Goal: Task Accomplishment & Management: Complete application form

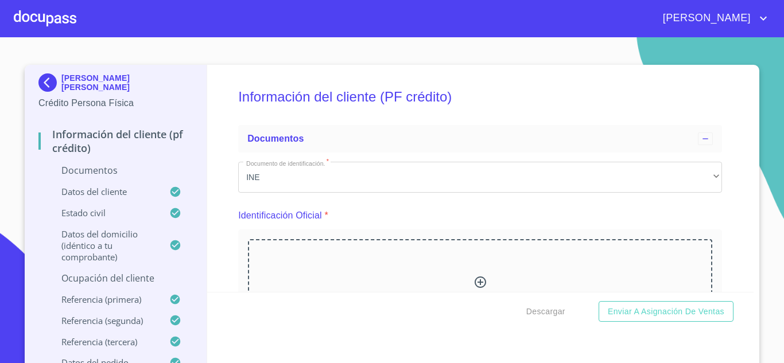
scroll to position [3001, 0]
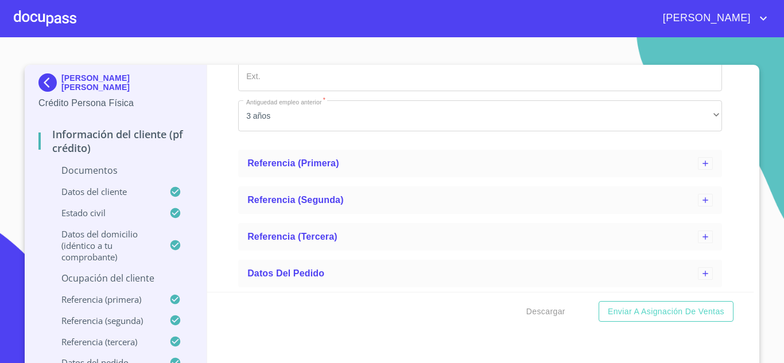
click at [30, 20] on div at bounding box center [45, 18] width 63 height 37
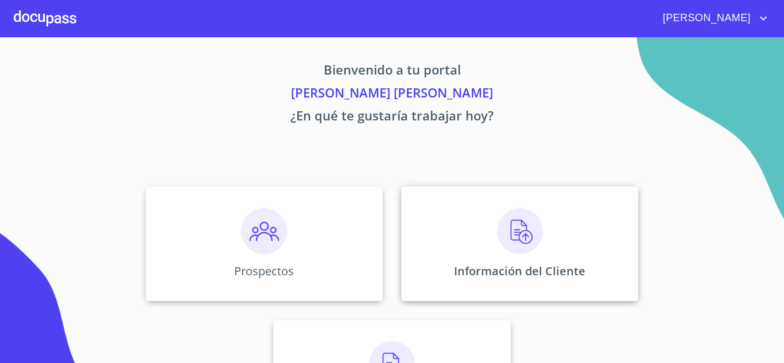
click at [525, 235] on img at bounding box center [520, 231] width 46 height 46
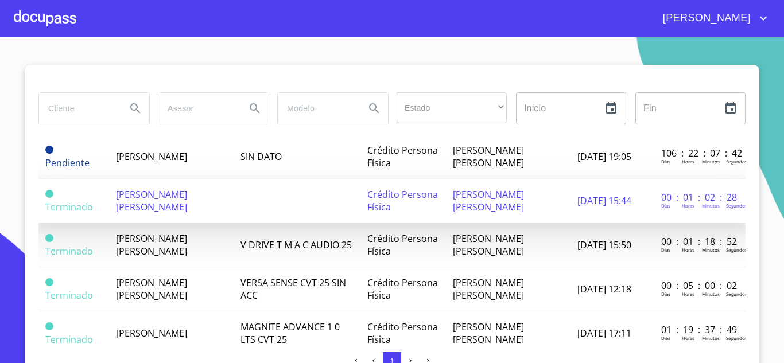
scroll to position [57, 0]
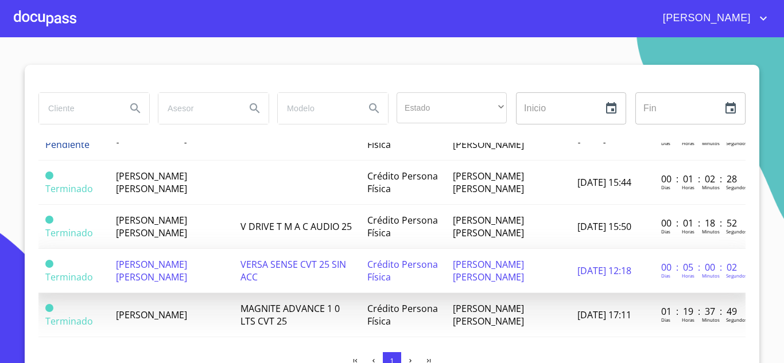
click at [168, 266] on span "[PERSON_NAME] [PERSON_NAME]" at bounding box center [151, 270] width 71 height 25
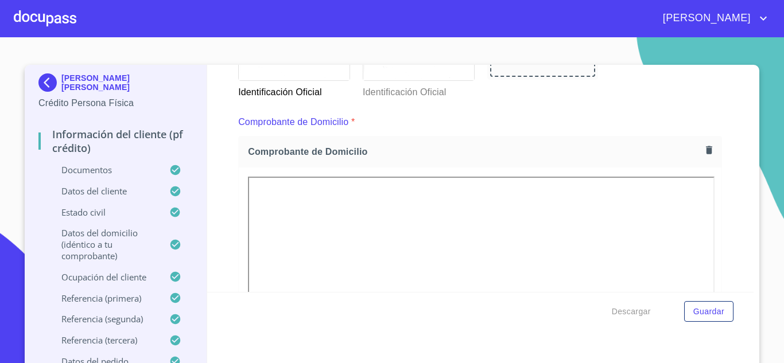
scroll to position [861, 0]
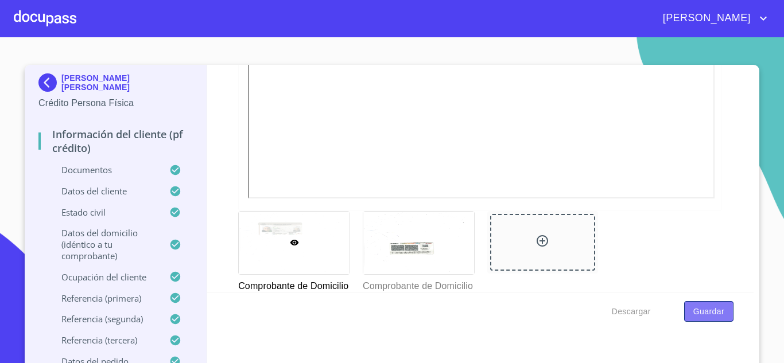
click at [706, 312] on span "Guardar" at bounding box center [709, 312] width 31 height 14
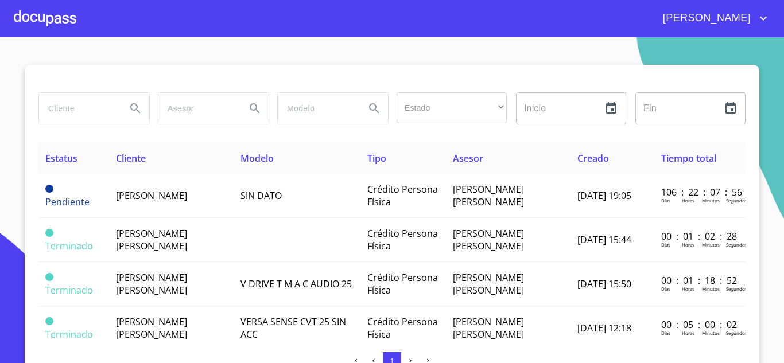
click at [34, 18] on div at bounding box center [45, 18] width 63 height 37
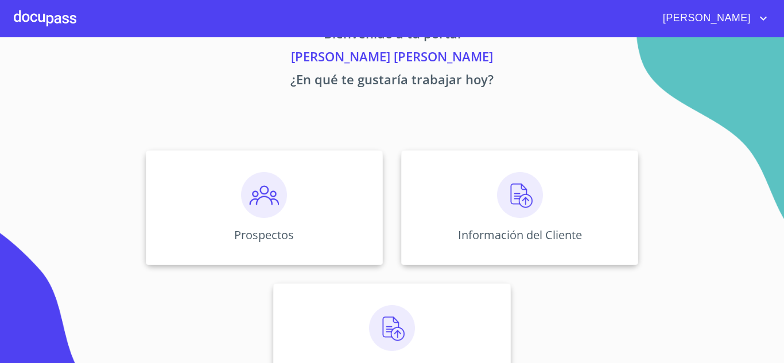
scroll to position [80, 0]
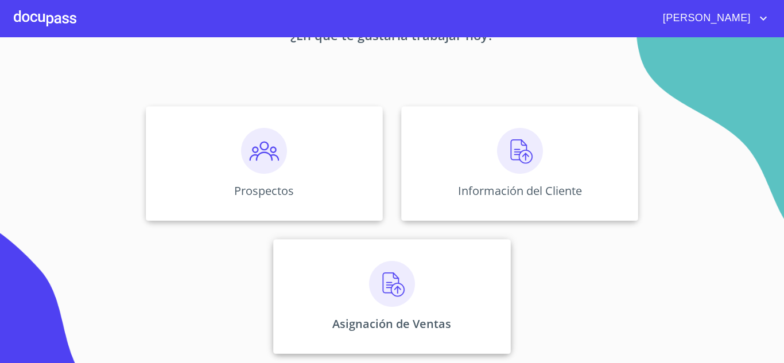
click at [393, 290] on img at bounding box center [392, 284] width 46 height 46
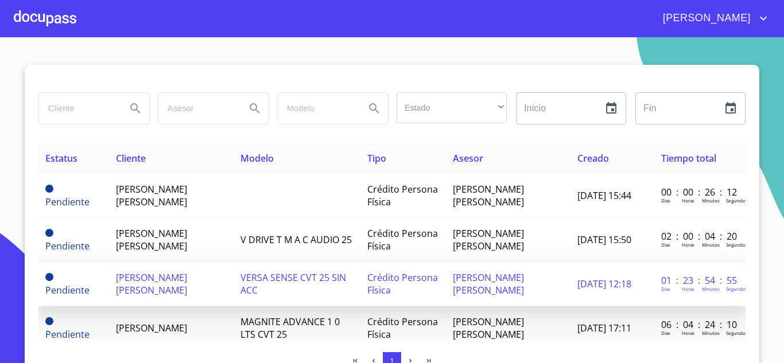
click at [145, 284] on span "[PERSON_NAME] [PERSON_NAME]" at bounding box center [151, 284] width 71 height 25
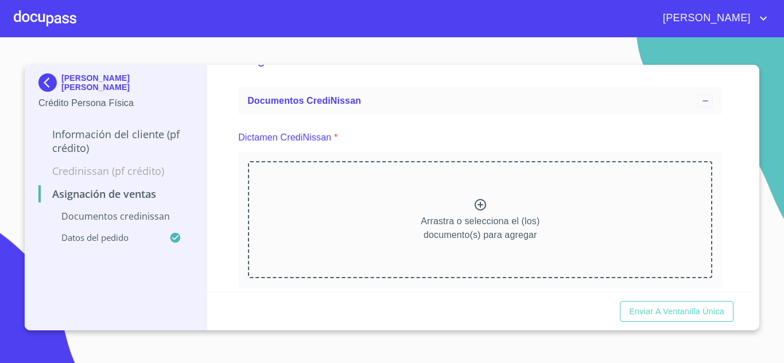
scroll to position [57, 0]
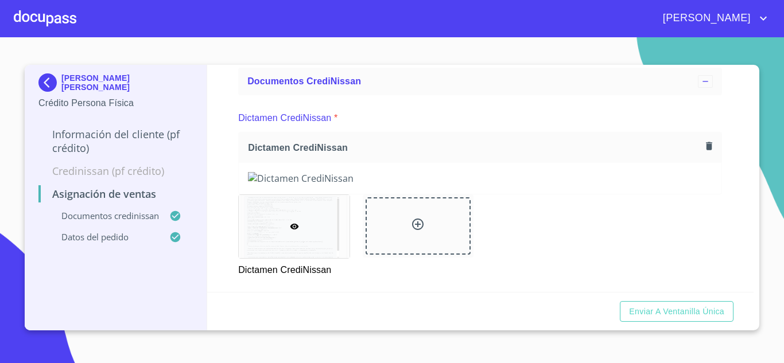
click at [106, 171] on p "Credinissan (PF crédito)" at bounding box center [115, 171] width 154 height 14
click at [140, 135] on p "Información del cliente (PF crédito)" at bounding box center [115, 141] width 154 height 28
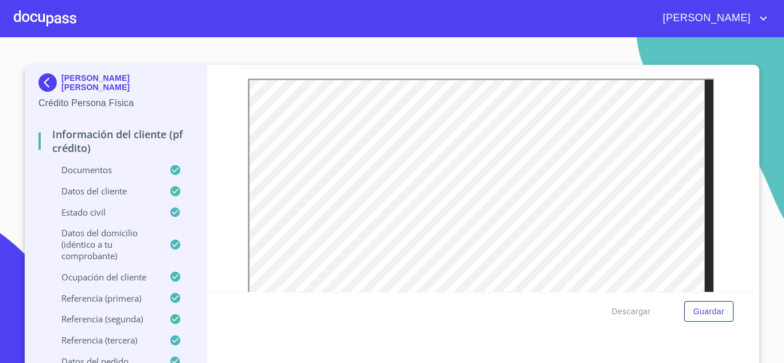
scroll to position [3100, 0]
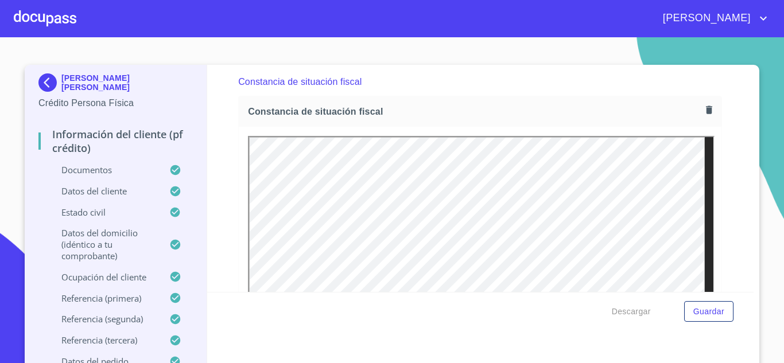
click at [706, 114] on icon "button" at bounding box center [709, 110] width 6 height 8
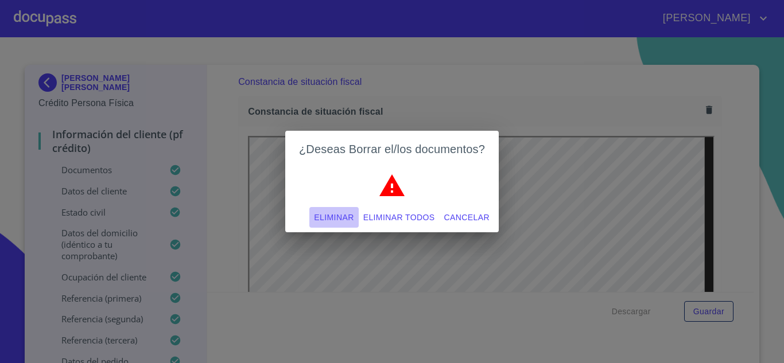
click at [337, 217] on span "Eliminar" at bounding box center [334, 218] width 40 height 14
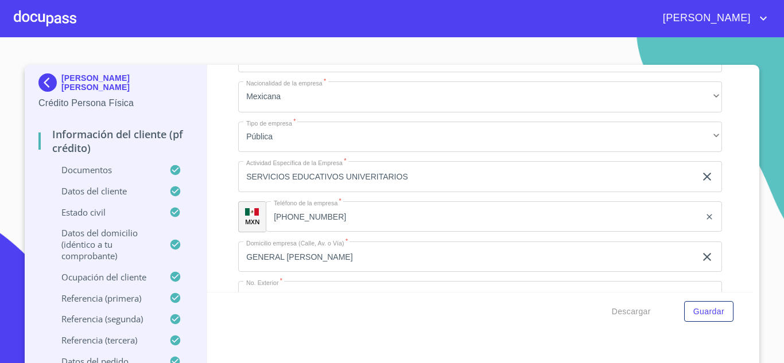
scroll to position [5052, 0]
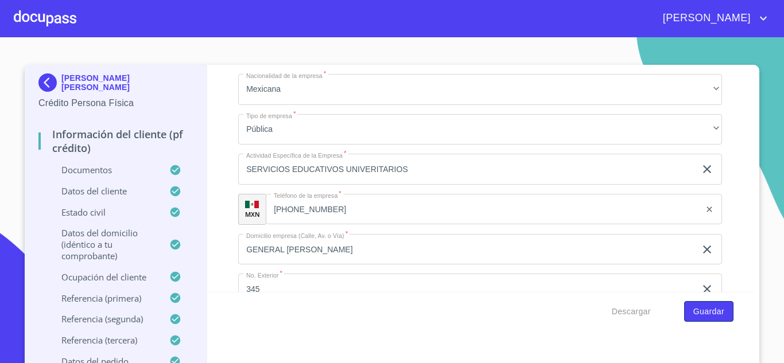
click at [714, 313] on span "Guardar" at bounding box center [709, 312] width 31 height 14
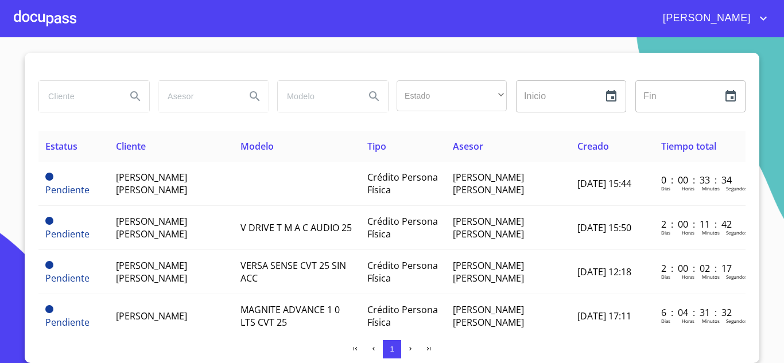
scroll to position [12, 0]
click at [49, 24] on div at bounding box center [45, 18] width 63 height 37
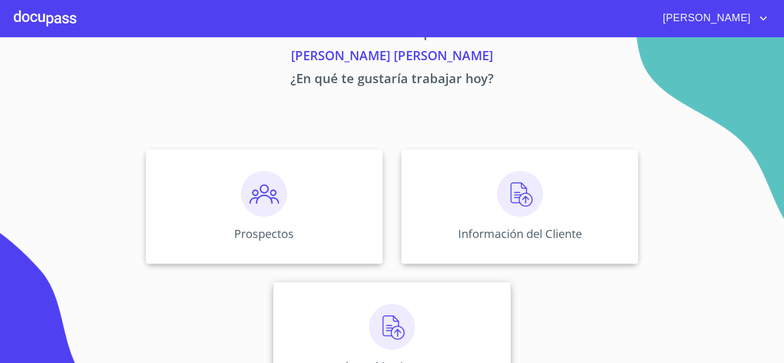
scroll to position [80, 0]
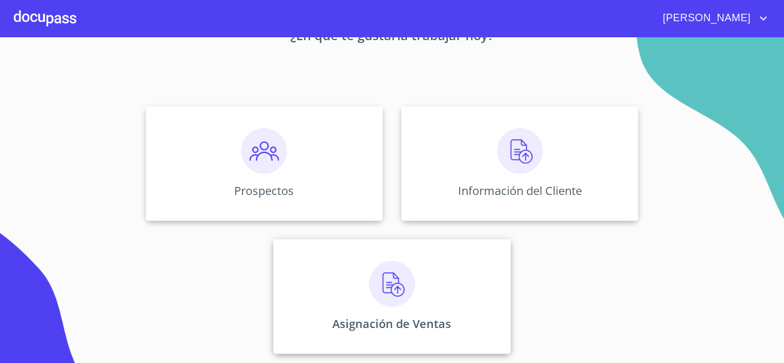
click at [387, 282] on img at bounding box center [392, 284] width 46 height 46
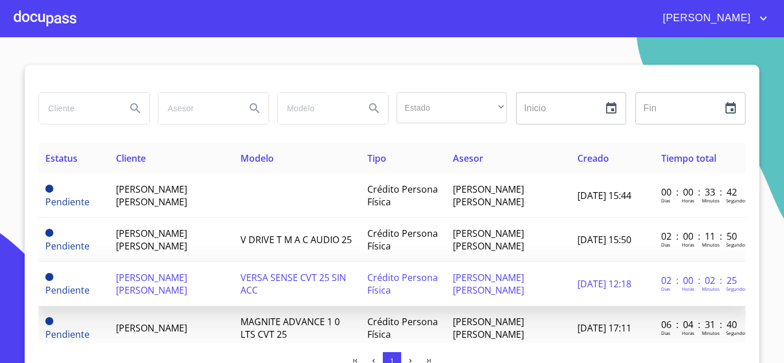
click at [152, 284] on span "[PERSON_NAME] [PERSON_NAME]" at bounding box center [151, 284] width 71 height 25
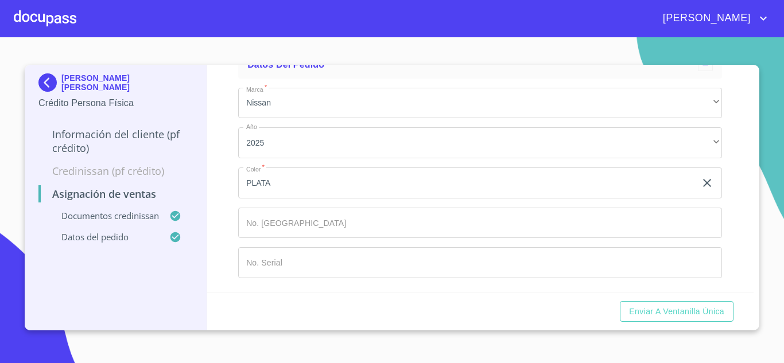
scroll to position [855, 0]
click at [686, 311] on span "Enviar a Ventanilla única" at bounding box center [676, 312] width 95 height 14
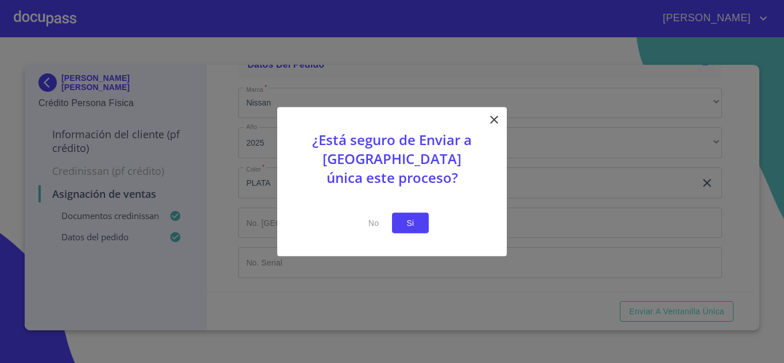
click at [410, 225] on span "Si" at bounding box center [410, 223] width 18 height 14
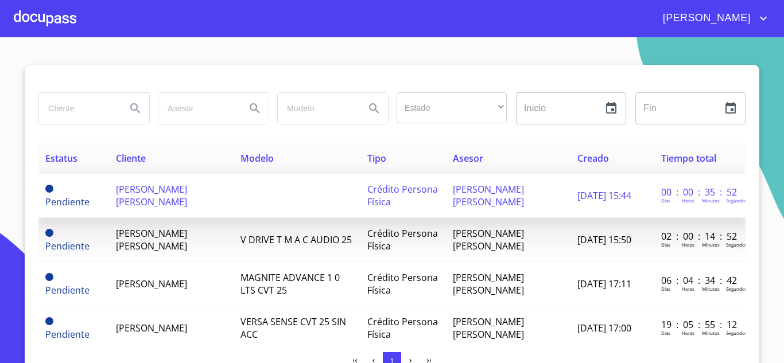
click at [177, 200] on span "[PERSON_NAME] [PERSON_NAME]" at bounding box center [151, 195] width 71 height 25
